Goal: Information Seeking & Learning: Learn about a topic

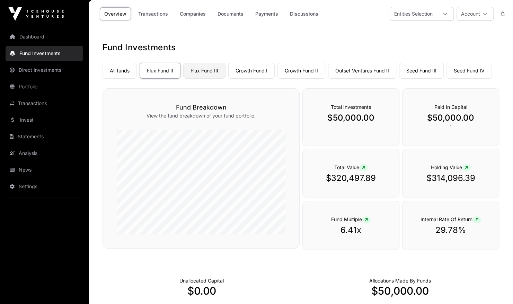
click at [212, 73] on link "Flux Fund III" at bounding box center [204, 71] width 42 height 16
click at [253, 67] on link "Growth Fund I" at bounding box center [251, 71] width 46 height 16
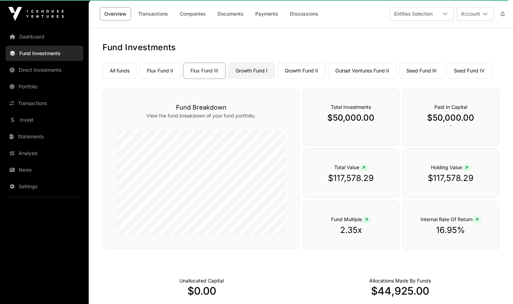
click at [255, 71] on link "Growth Fund I" at bounding box center [251, 71] width 46 height 16
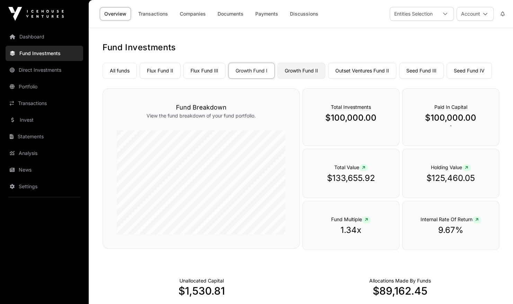
click at [293, 74] on link "Growth Fund II" at bounding box center [302, 71] width 48 height 16
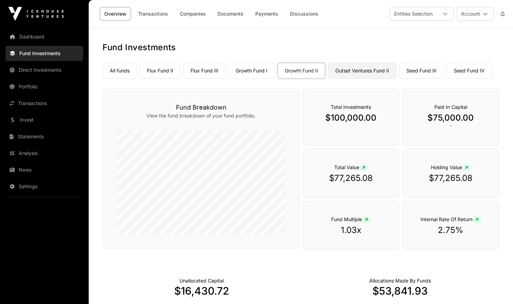
click at [346, 71] on link "Outset Ventures Fund II" at bounding box center [362, 71] width 68 height 16
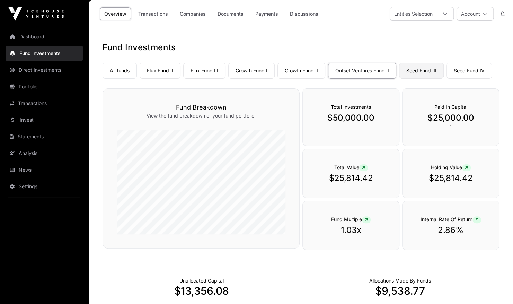
click at [421, 71] on link "Seed Fund III" at bounding box center [421, 71] width 45 height 16
click at [466, 71] on link "Seed Fund IV" at bounding box center [469, 71] width 45 height 16
click at [160, 69] on link "Flux Fund II" at bounding box center [160, 71] width 41 height 16
